Goal: Task Accomplishment & Management: Use online tool/utility

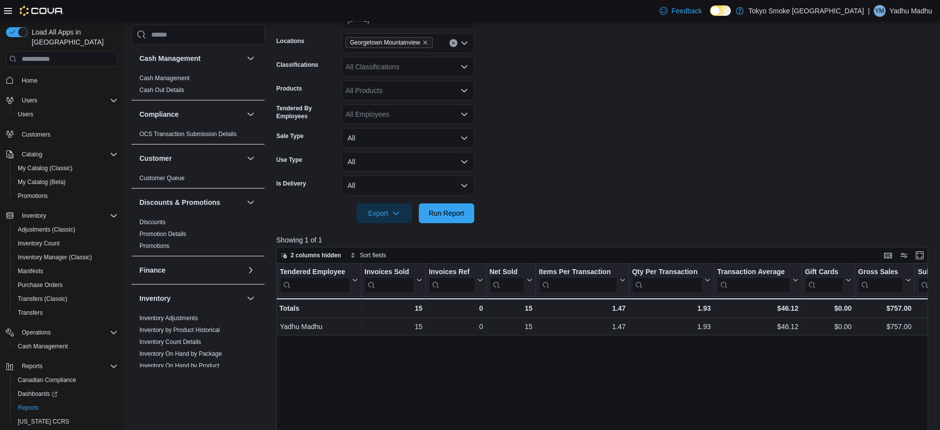
scroll to position [531, 0]
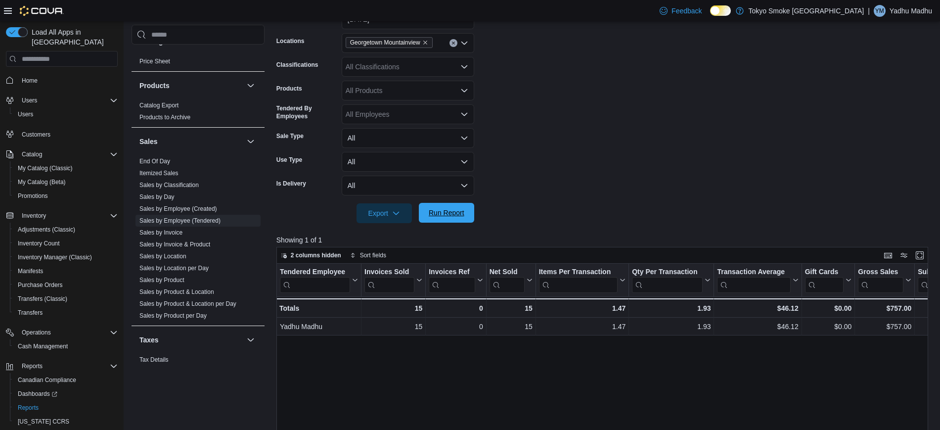
click at [441, 222] on div "Export Run Report" at bounding box center [375, 213] width 198 height 20
click at [458, 207] on span "Run Report" at bounding box center [447, 213] width 44 height 20
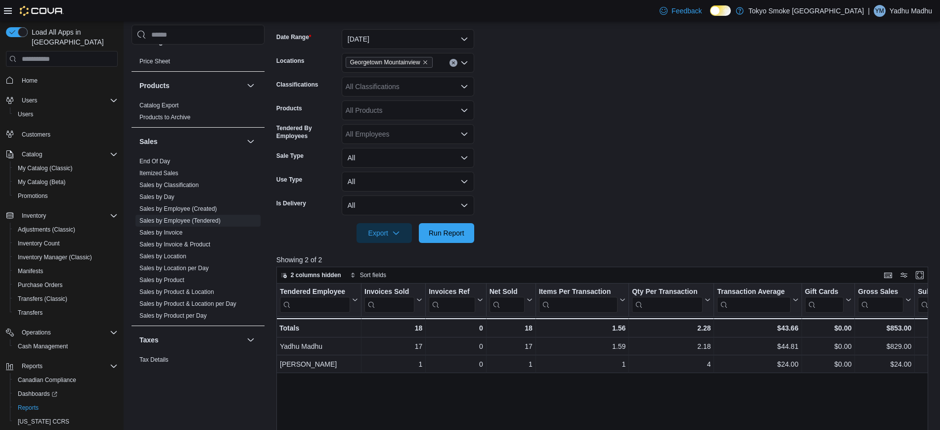
scroll to position [144, 0]
click at [450, 235] on span "Run Report" at bounding box center [447, 234] width 36 height 10
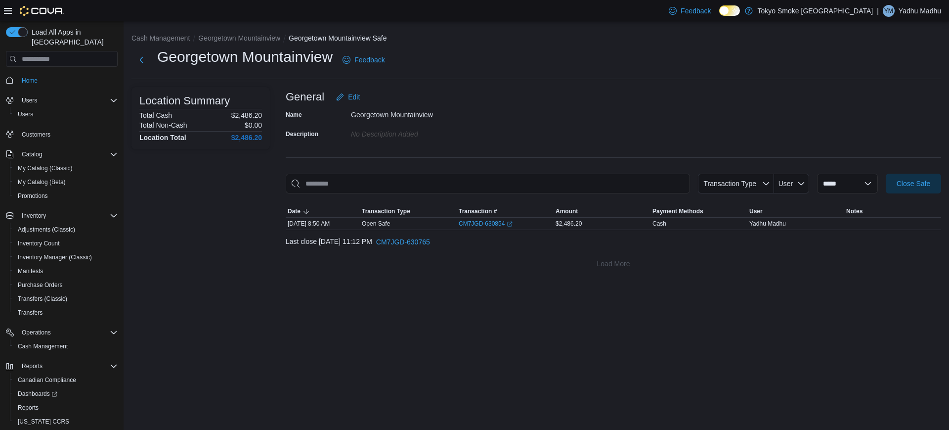
click at [903, 14] on p "Yadhu Madhu" at bounding box center [920, 11] width 43 height 12
click at [871, 93] on span "Sign Out" at bounding box center [877, 96] width 27 height 10
